Goal: Task Accomplishment & Management: Manage account settings

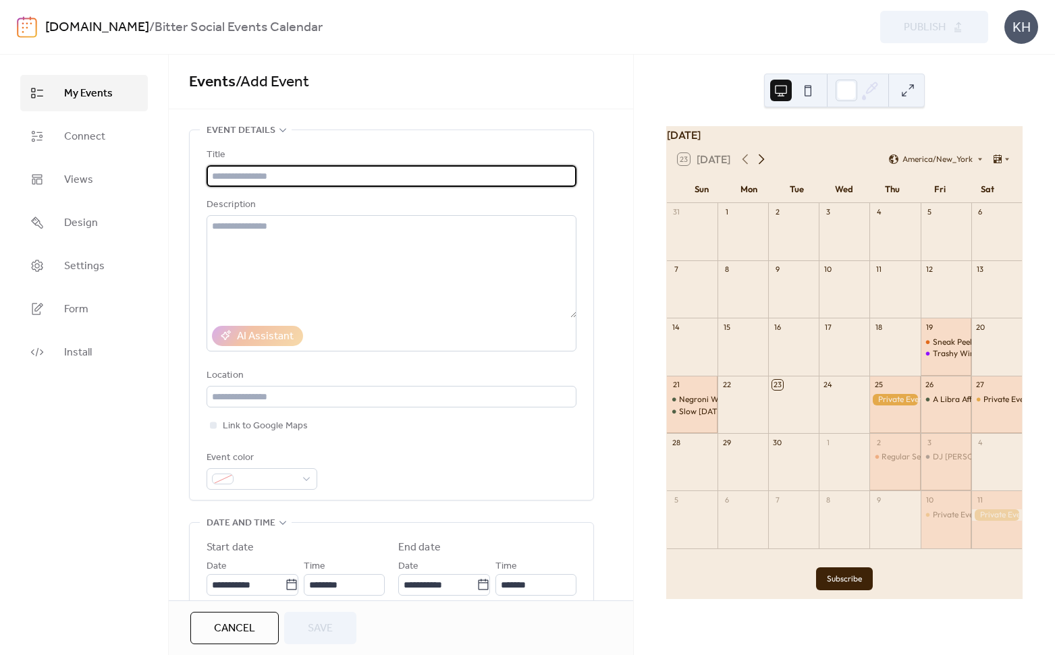
click at [765, 165] on icon at bounding box center [762, 160] width 6 height 10
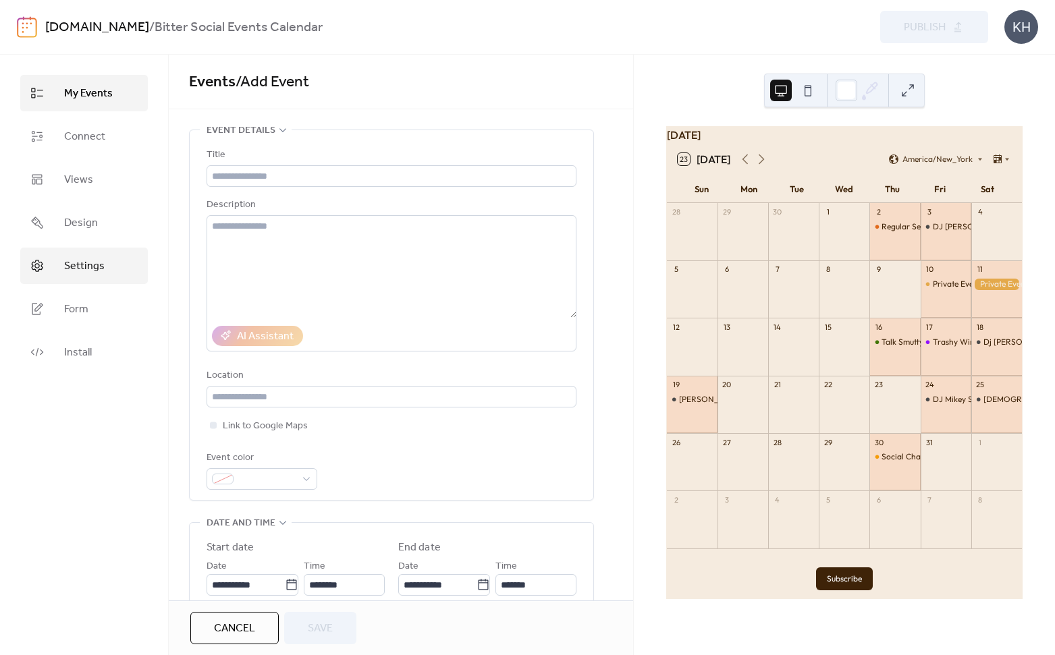
click at [77, 267] on span "Settings" at bounding box center [84, 267] width 40 height 16
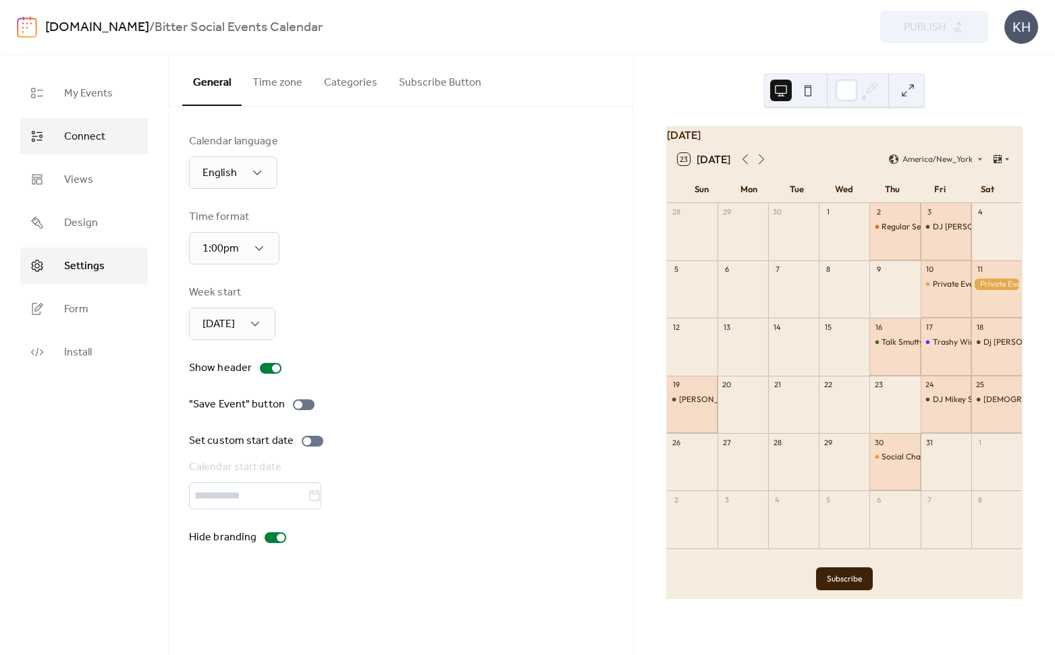
click at [70, 132] on span "Connect" at bounding box center [84, 137] width 41 height 16
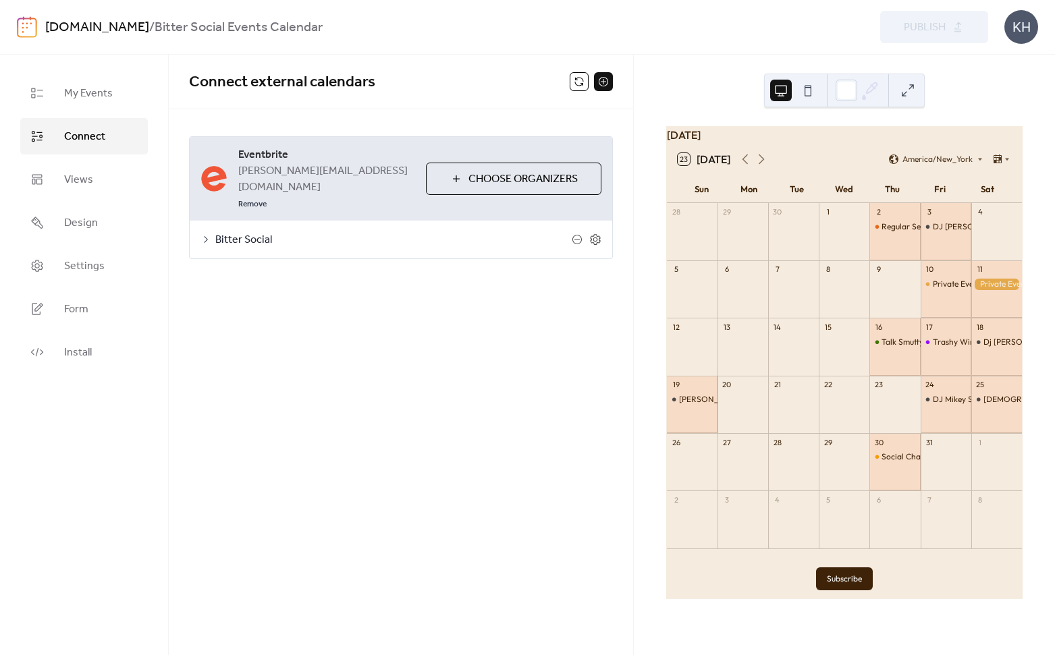
click at [324, 155] on span "Eventbrite" at bounding box center [326, 155] width 177 height 16
click at [574, 82] on button at bounding box center [579, 81] width 19 height 19
click at [892, 348] on div "Talk Smutty to Me" at bounding box center [914, 342] width 64 height 11
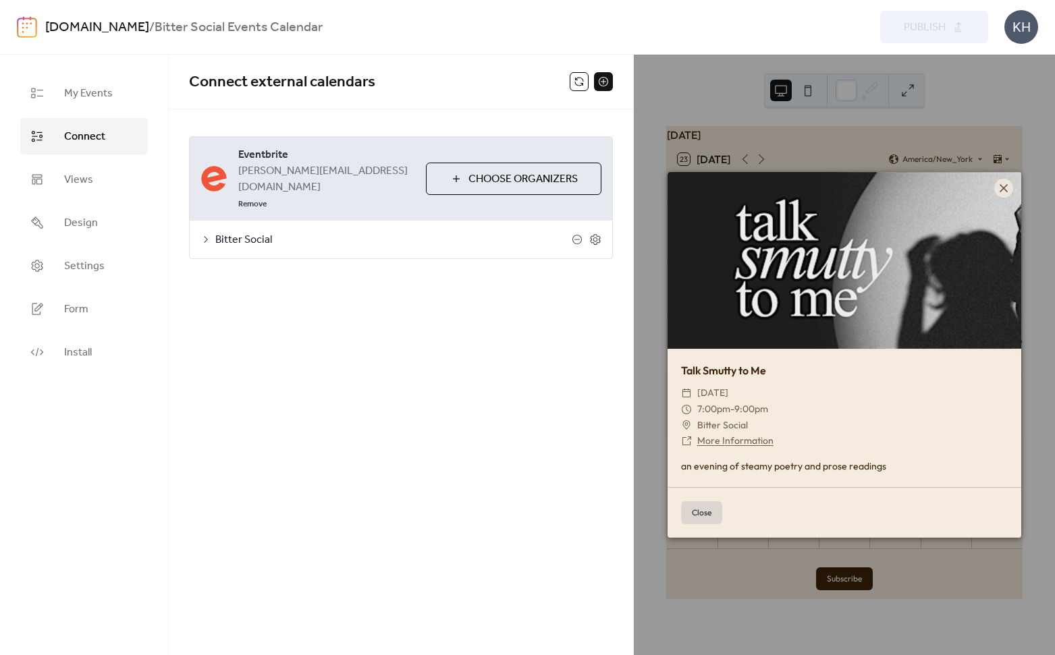
click at [722, 436] on link "More Information" at bounding box center [735, 441] width 76 height 12
click at [996, 188] on div at bounding box center [1003, 188] width 19 height 19
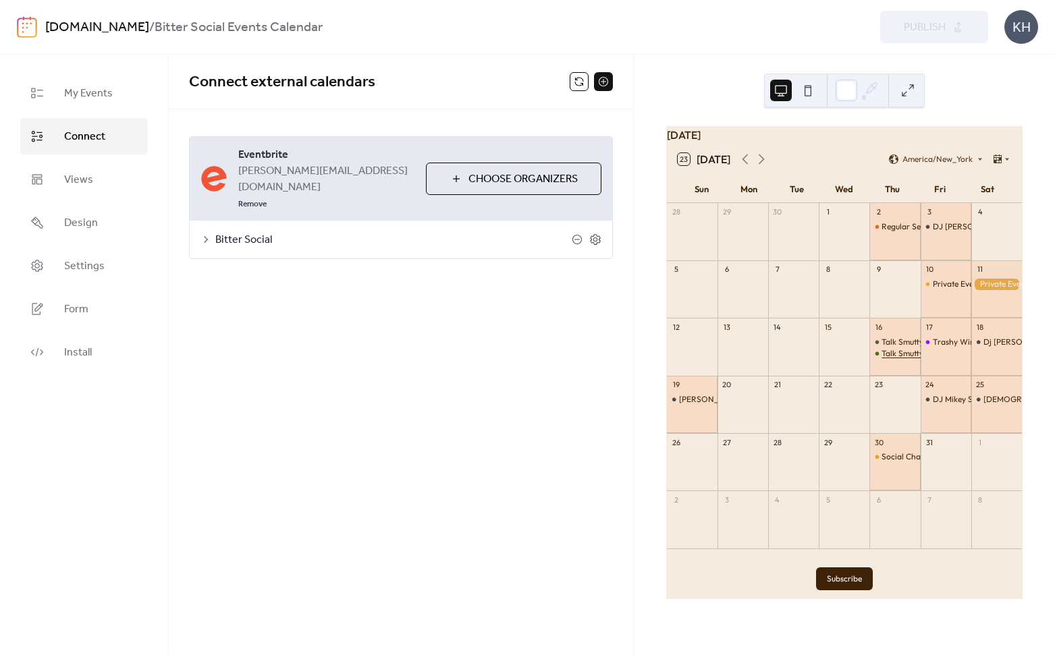
click at [890, 360] on div "Talk Smutty to Me" at bounding box center [914, 353] width 64 height 11
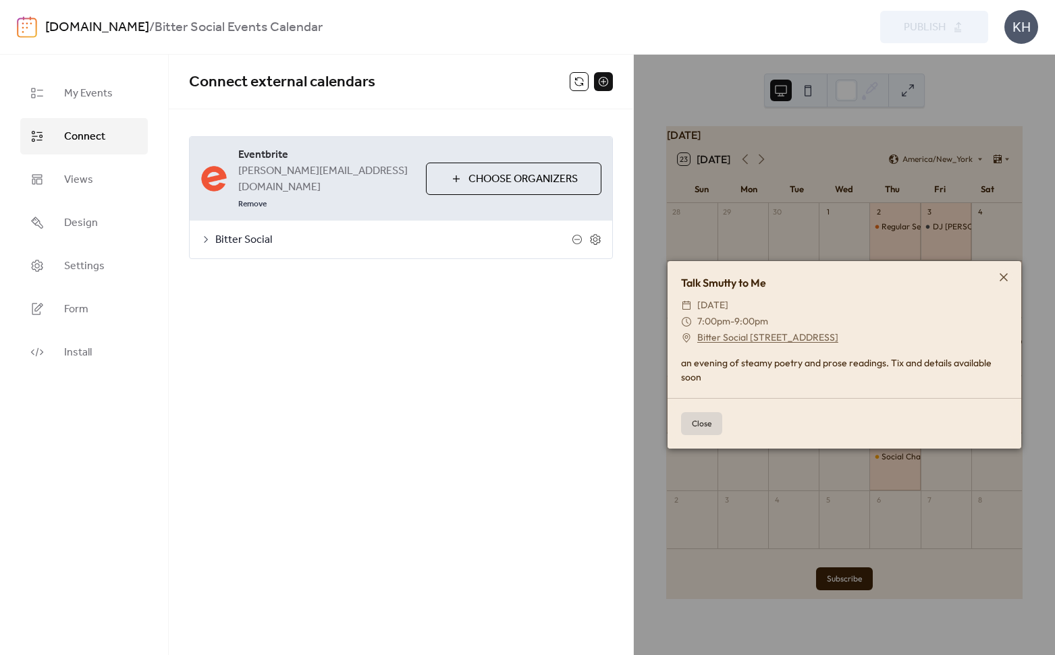
click at [695, 419] on button "Close" at bounding box center [701, 423] width 41 height 23
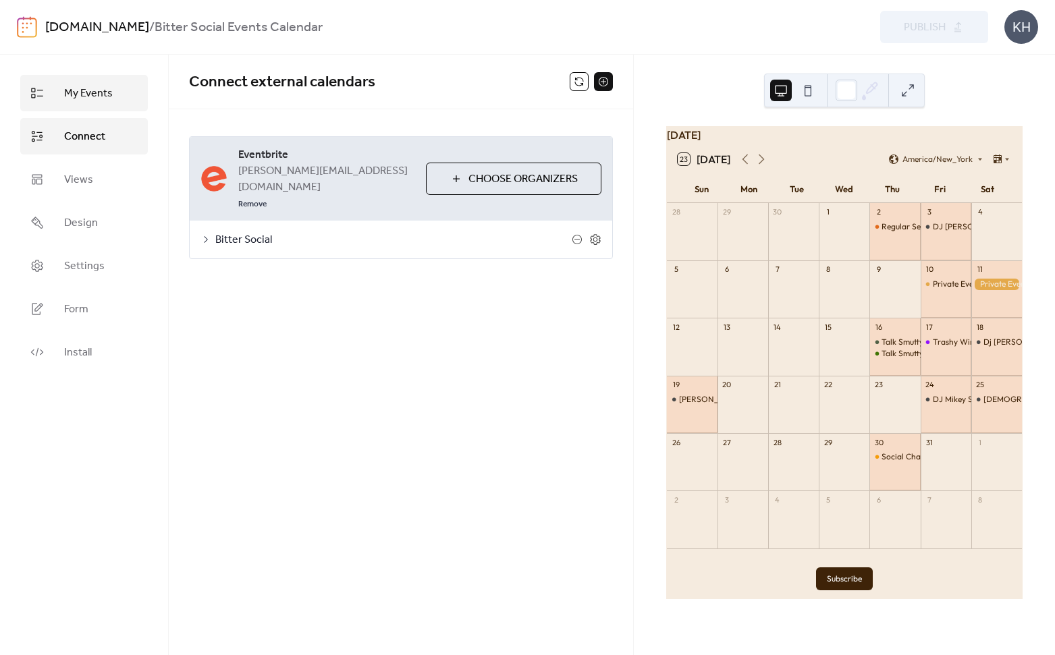
click at [101, 91] on span "My Events" at bounding box center [88, 94] width 49 height 16
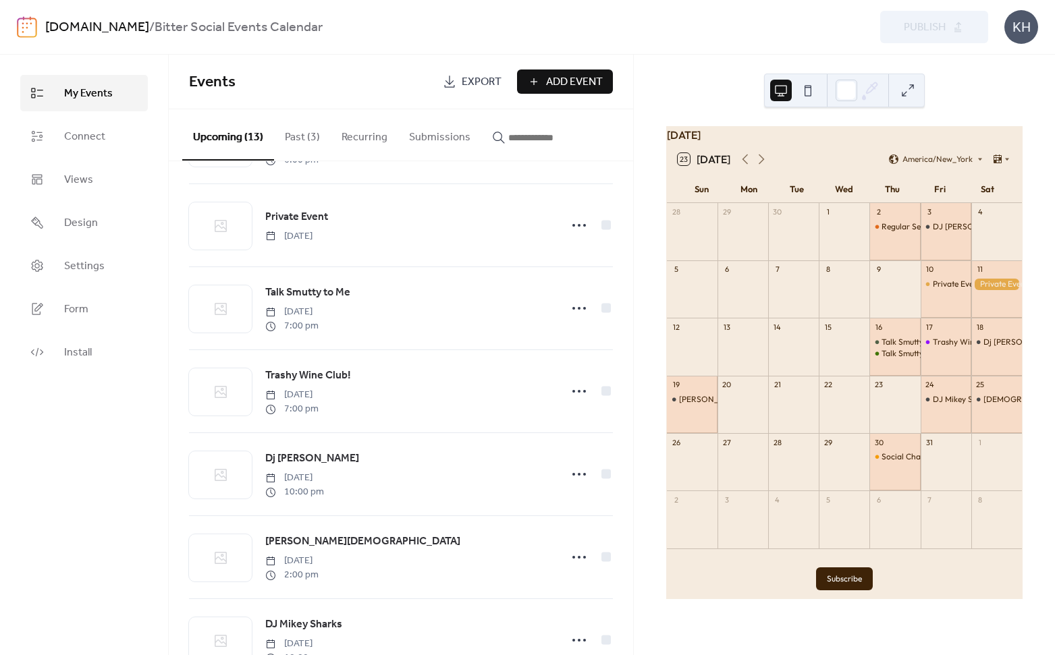
scroll to position [417, 0]
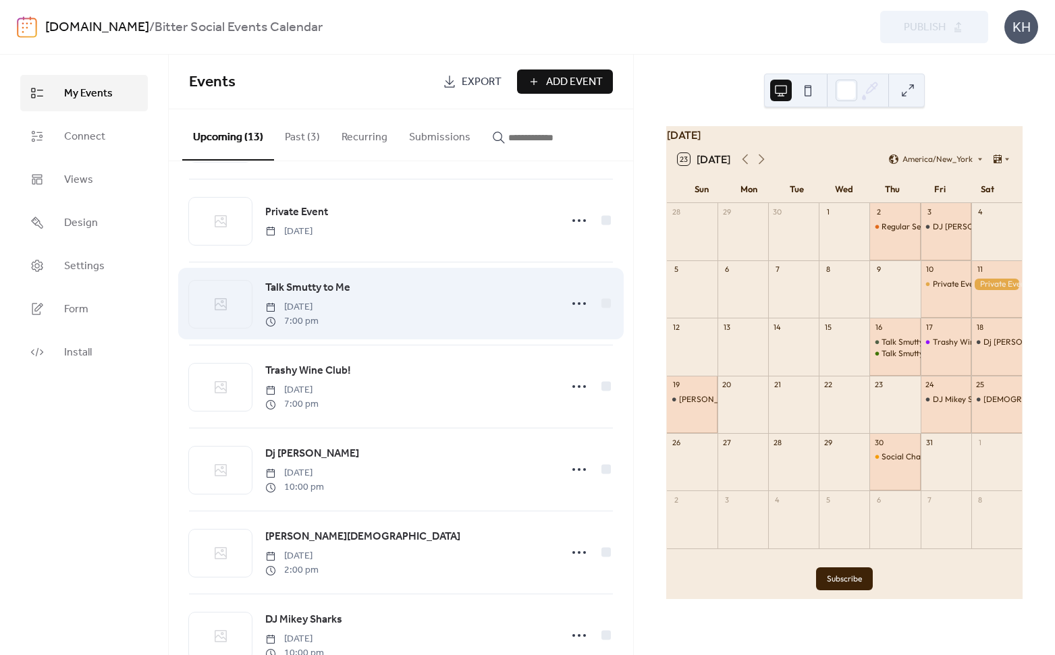
click at [306, 288] on span "Talk Smutty to Me" at bounding box center [307, 288] width 85 height 16
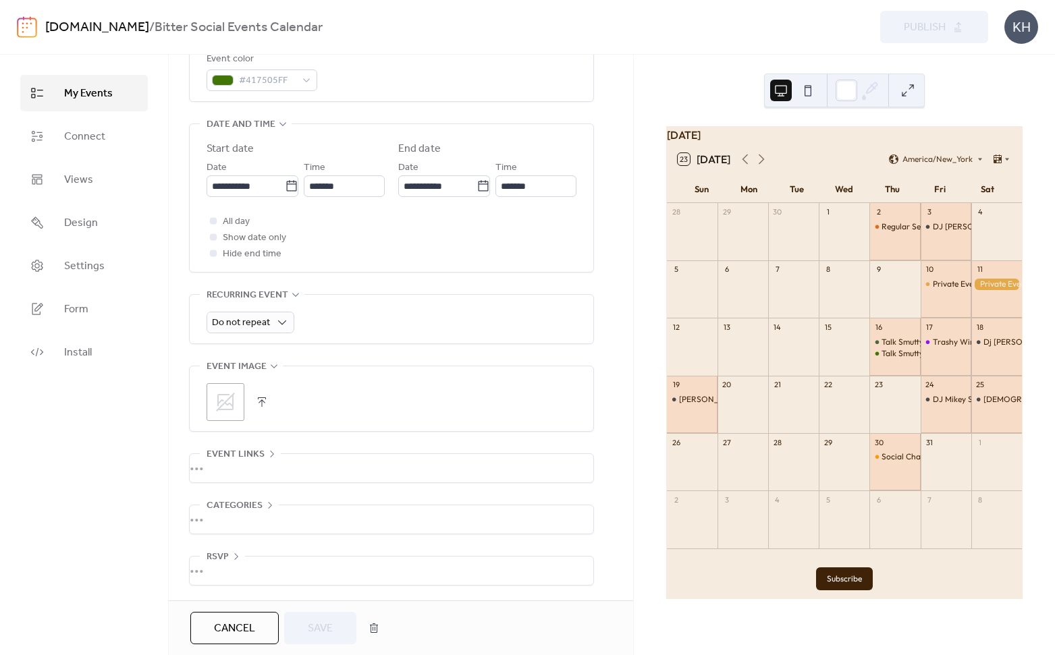
scroll to position [405, 0]
click at [367, 629] on button "button" at bounding box center [374, 628] width 24 height 27
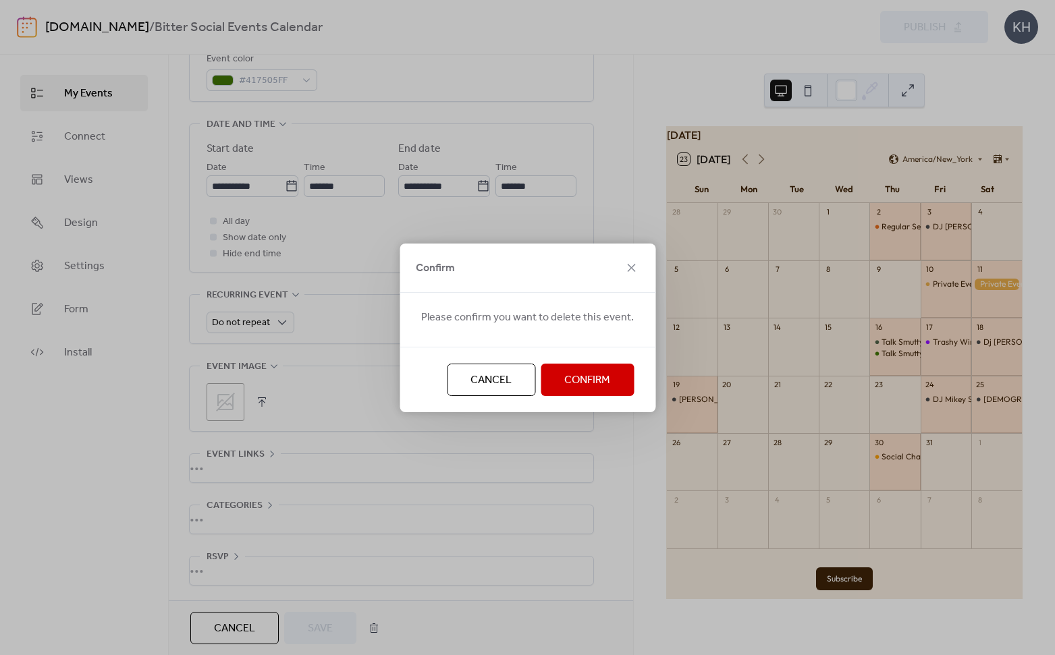
click at [585, 377] on span "Confirm" at bounding box center [587, 381] width 46 height 16
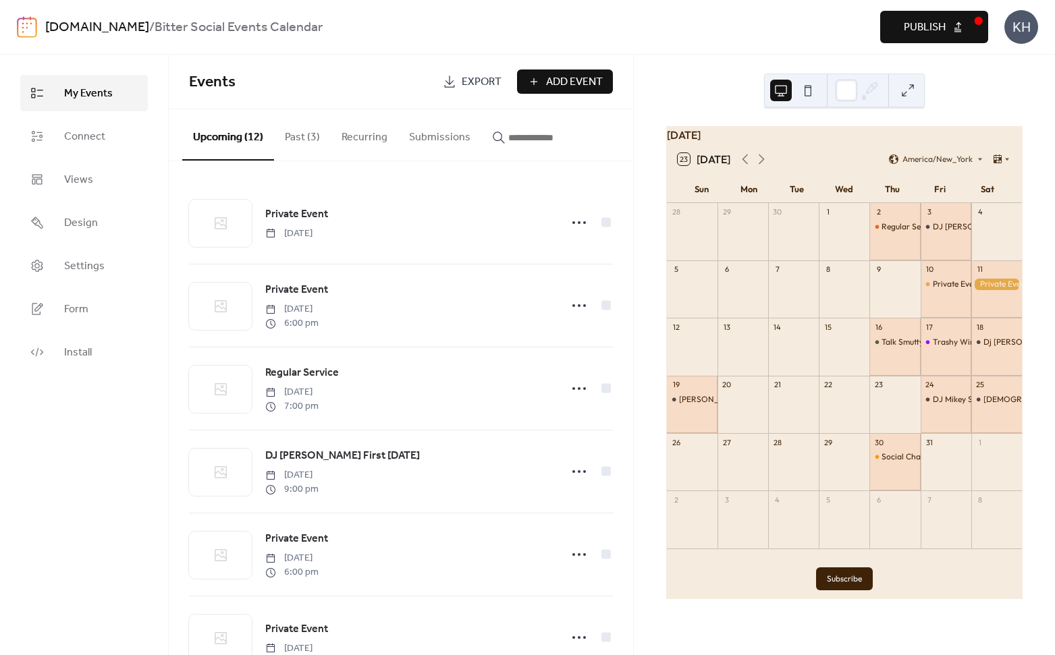
click at [915, 33] on span "Publish" at bounding box center [925, 28] width 42 height 16
